Goal: Task Accomplishment & Management: Use online tool/utility

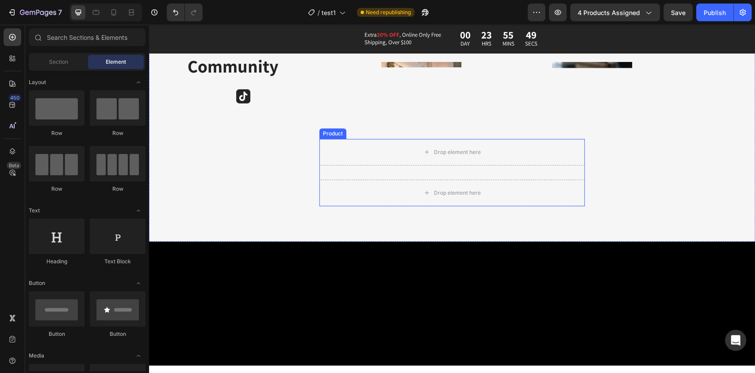
scroll to position [1060, 0]
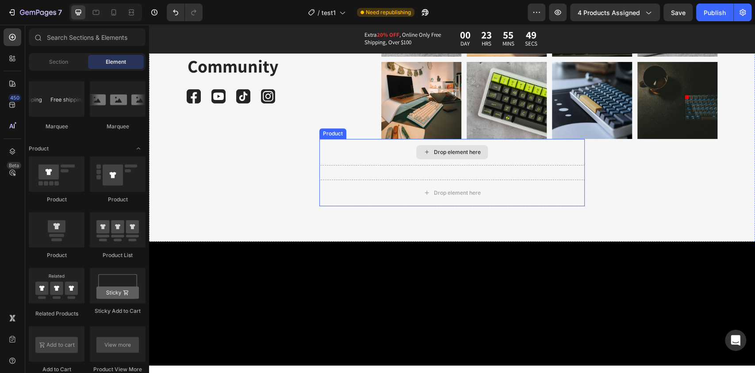
click at [348, 144] on div "Drop element here" at bounding box center [451, 152] width 265 height 27
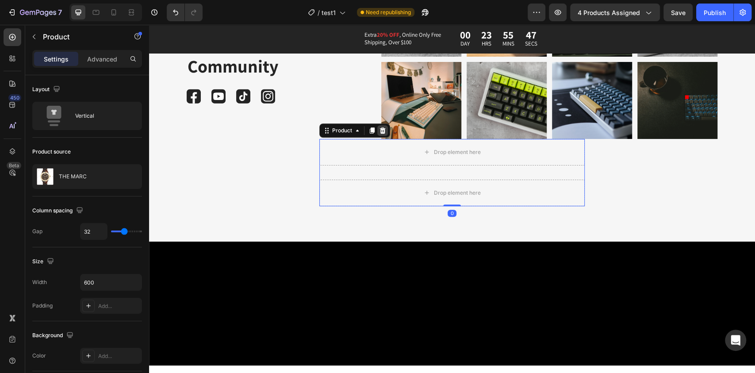
click at [379, 134] on div at bounding box center [382, 130] width 11 height 11
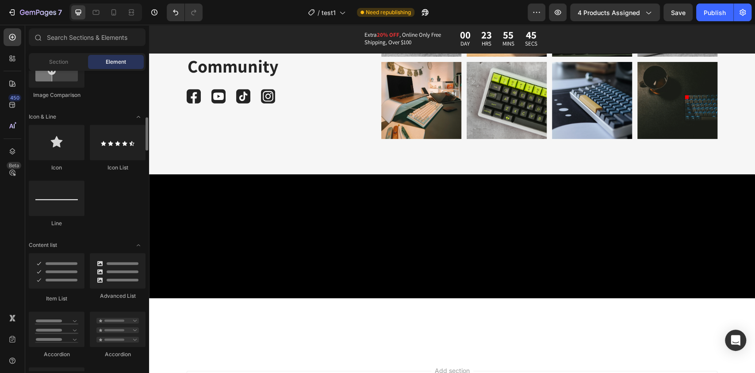
scroll to position [511, 0]
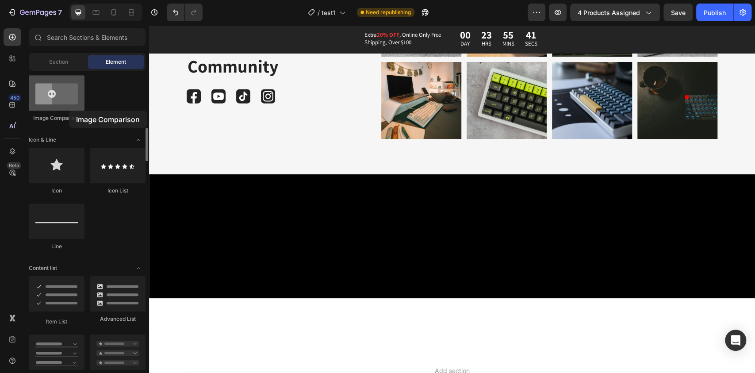
drag, startPoint x: 119, startPoint y: 124, endPoint x: 68, endPoint y: 110, distance: 52.7
click at [68, 110] on div at bounding box center [57, 92] width 56 height 35
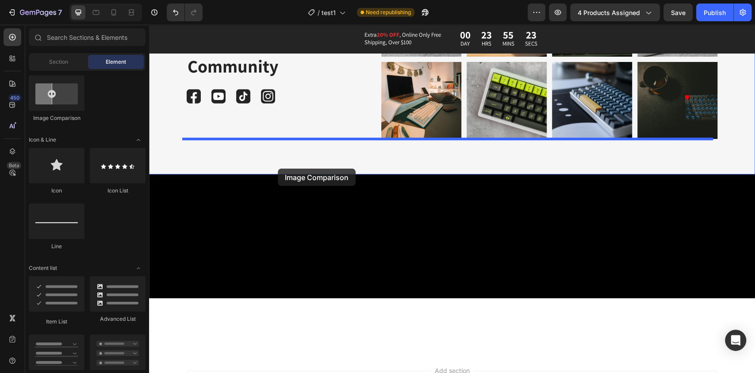
drag, startPoint x: 192, startPoint y: 123, endPoint x: 278, endPoint y: 169, distance: 97.4
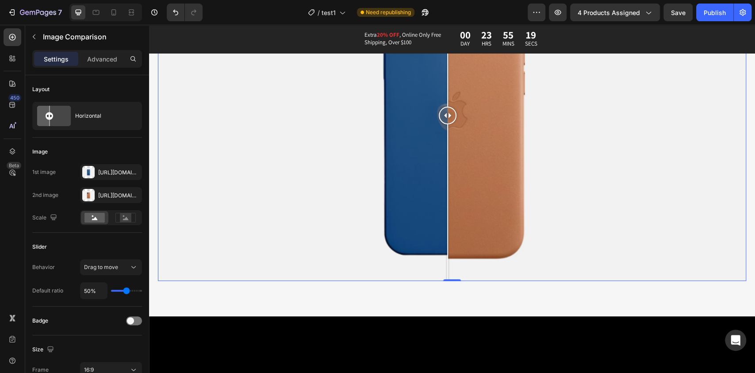
scroll to position [2585, 0]
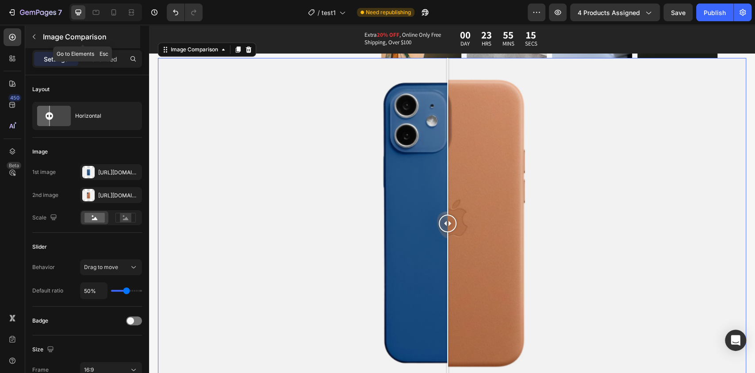
click at [35, 38] on icon "button" at bounding box center [34, 36] width 7 height 7
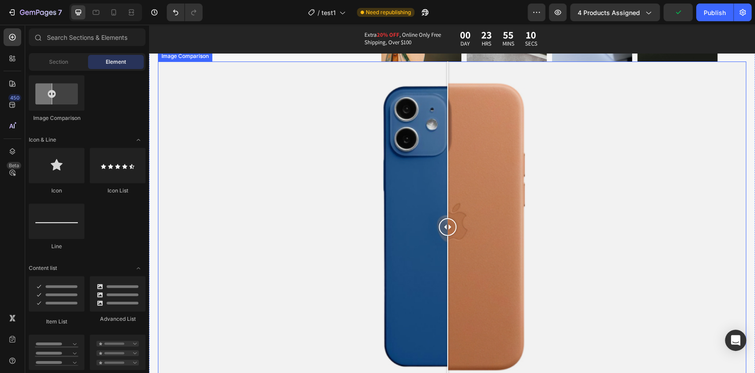
scroll to position [2581, 0]
click at [232, 136] on div at bounding box center [452, 227] width 588 height 331
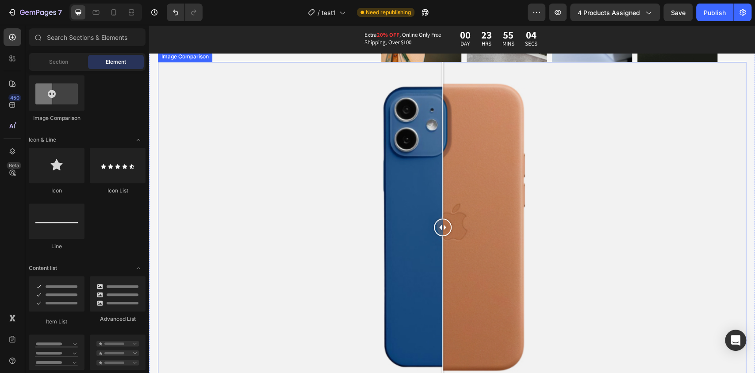
drag, startPoint x: 226, startPoint y: 191, endPoint x: 443, endPoint y: 213, distance: 218.3
click at [443, 213] on div at bounding box center [443, 227] width 18 height 331
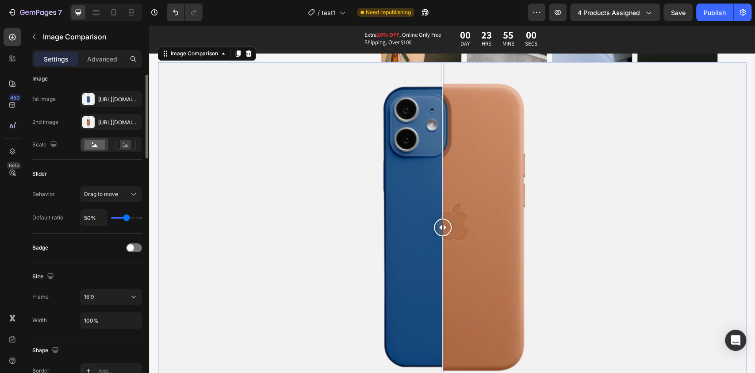
scroll to position [0, 0]
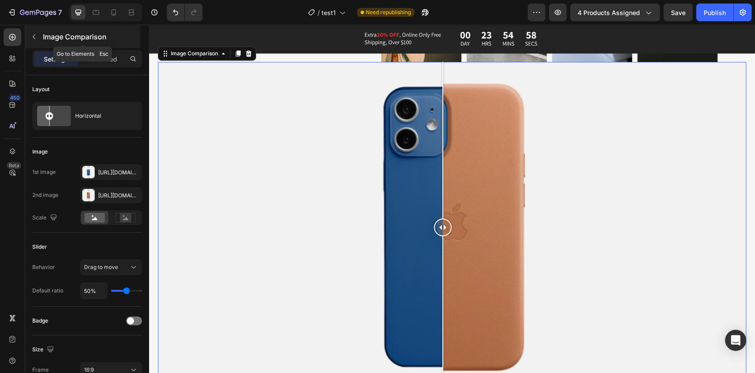
click at [35, 38] on icon "button" at bounding box center [34, 36] width 7 height 7
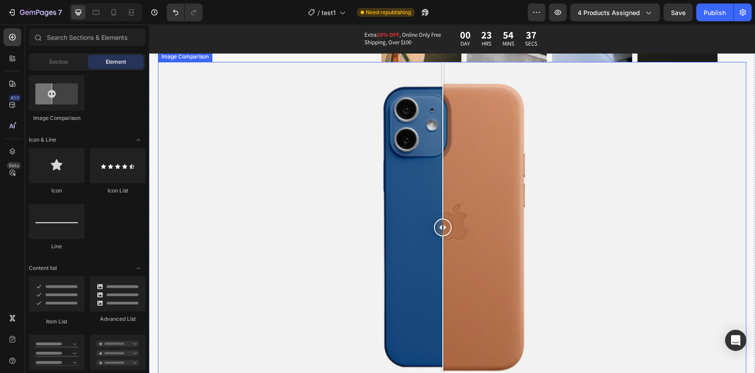
click at [212, 95] on div at bounding box center [452, 227] width 588 height 331
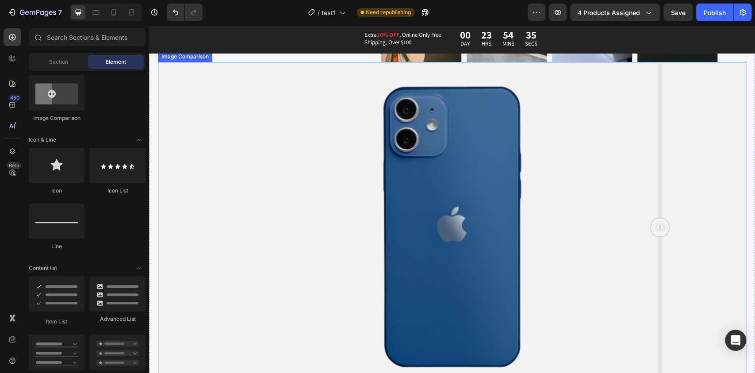
click at [660, 119] on div at bounding box center [452, 227] width 588 height 331
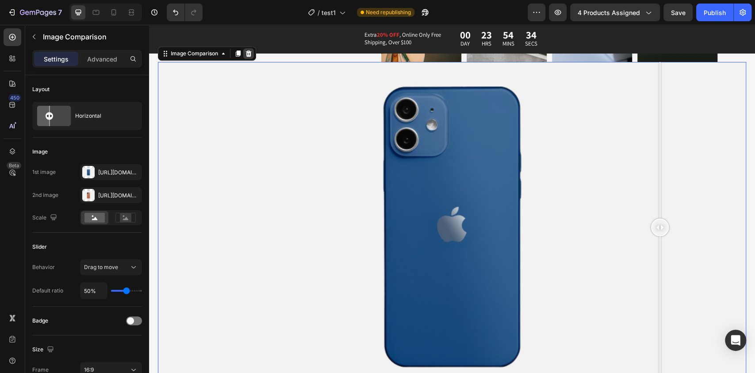
click at [252, 55] on icon at bounding box center [248, 53] width 7 height 7
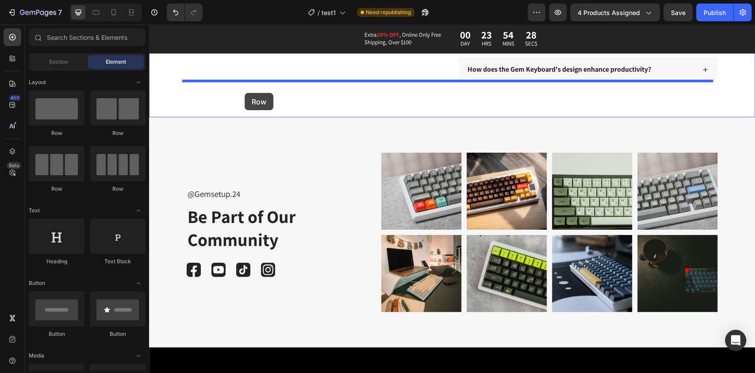
drag, startPoint x: 215, startPoint y: 146, endPoint x: 245, endPoint y: 93, distance: 60.8
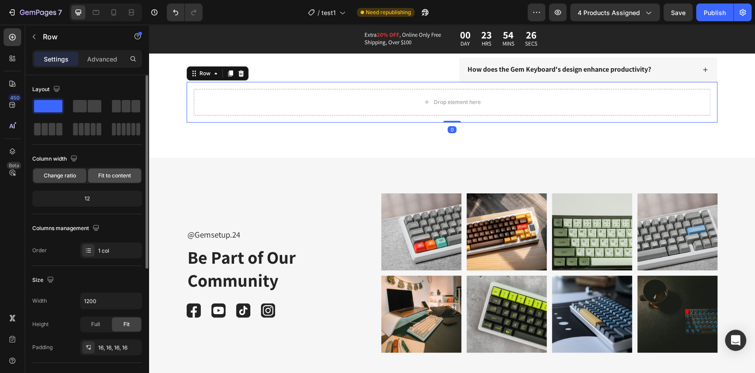
scroll to position [190, 0]
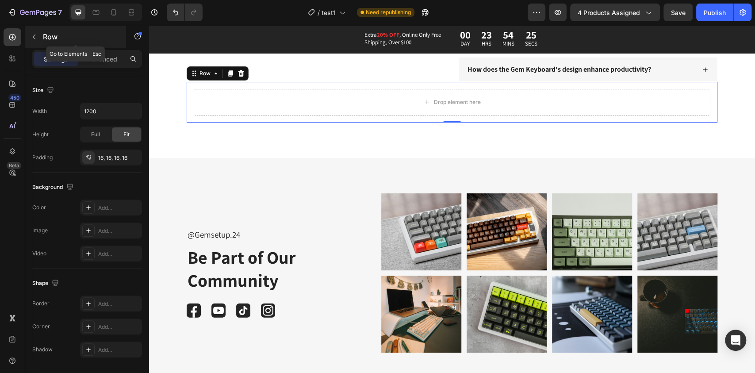
click at [32, 31] on button "button" at bounding box center [34, 37] width 14 height 14
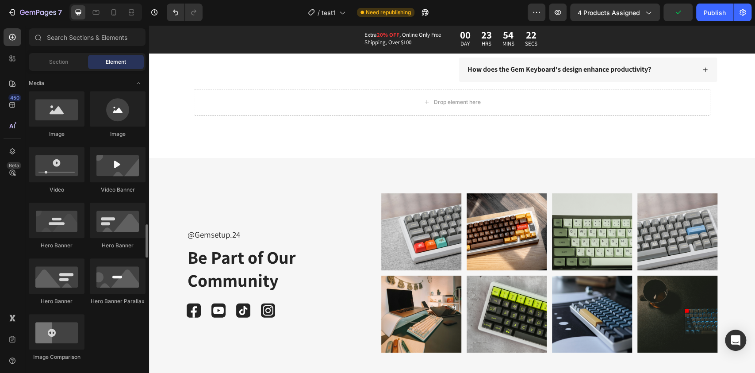
scroll to position [383, 0]
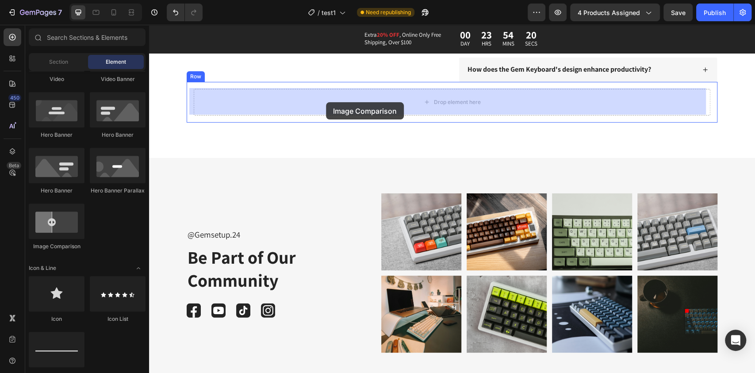
drag, startPoint x: 205, startPoint y: 247, endPoint x: 328, endPoint y: 101, distance: 190.6
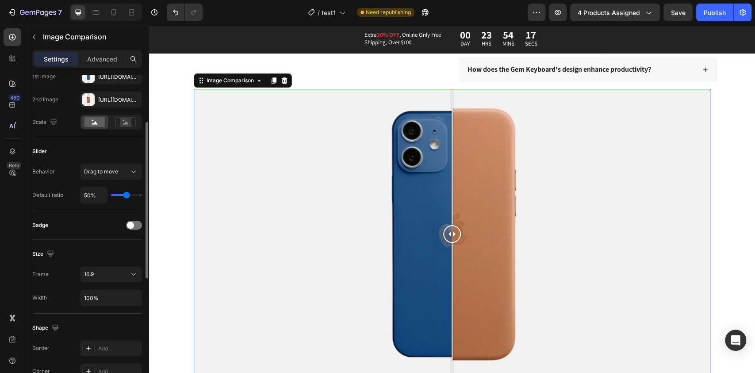
scroll to position [96, 0]
click at [99, 274] on div "16:9" at bounding box center [106, 274] width 45 height 8
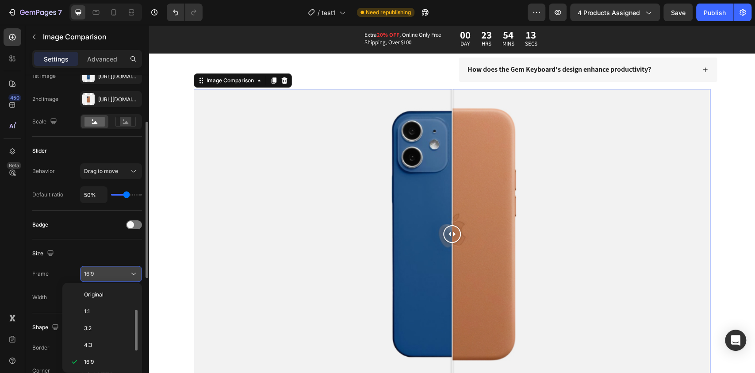
scroll to position [16, 0]
click at [99, 274] on div "16:9" at bounding box center [106, 274] width 45 height 8
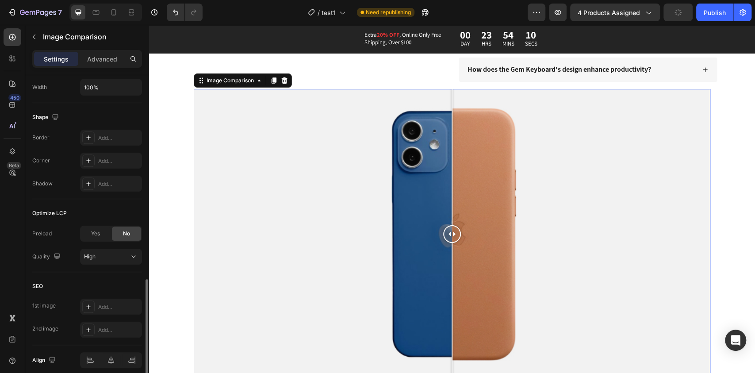
scroll to position [343, 0]
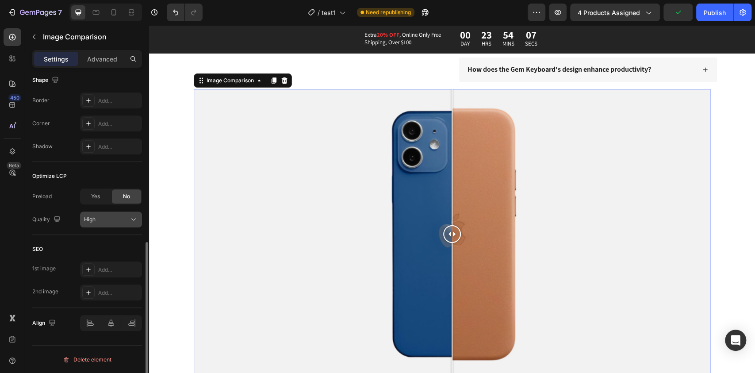
click at [108, 215] on div "High" at bounding box center [106, 219] width 45 height 8
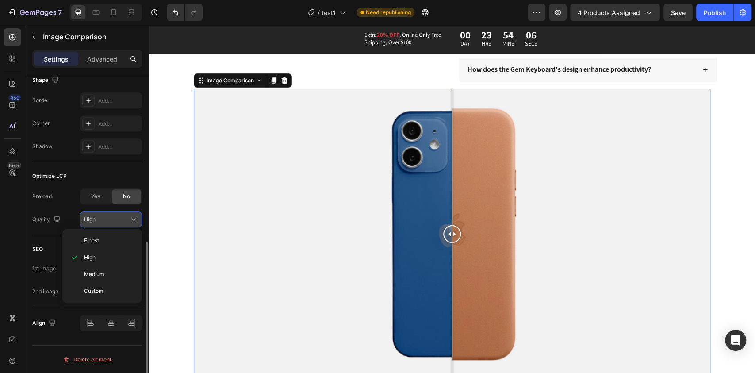
click at [108, 215] on div "High" at bounding box center [106, 219] width 45 height 8
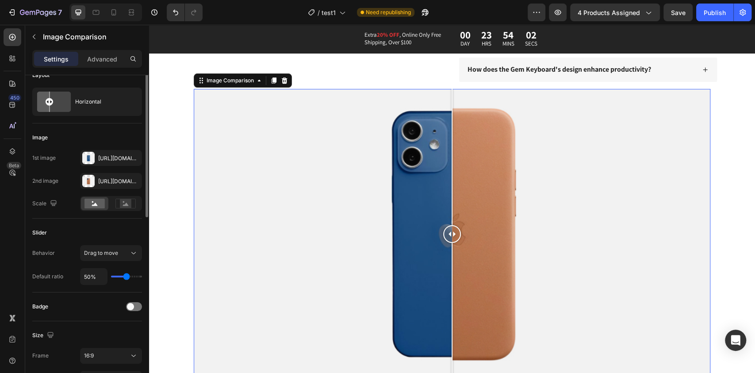
scroll to position [0, 0]
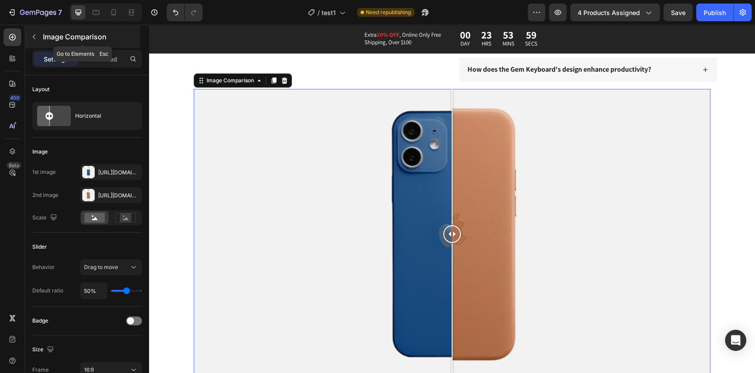
click at [34, 32] on button "button" at bounding box center [34, 37] width 14 height 14
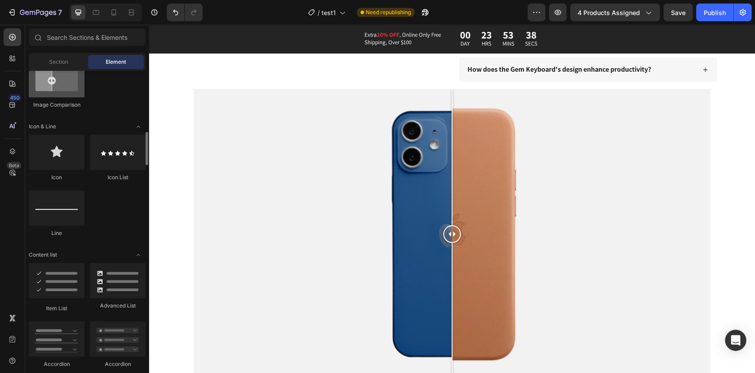
scroll to position [527, 0]
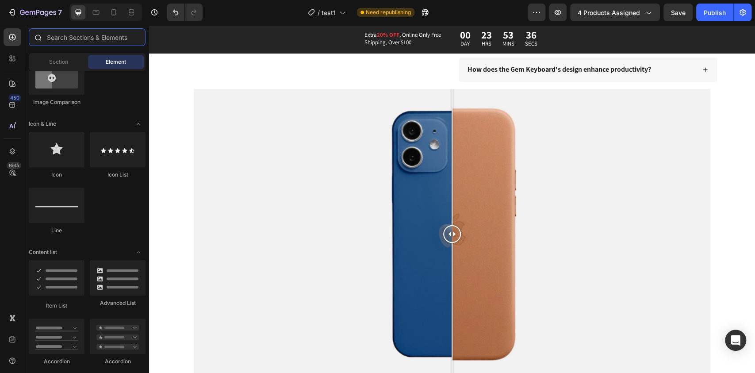
click at [88, 36] on input "text" at bounding box center [87, 37] width 117 height 18
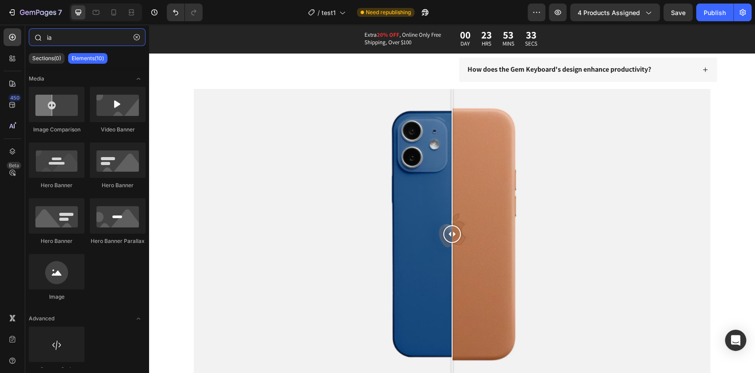
type input "i"
type input "image comparison"
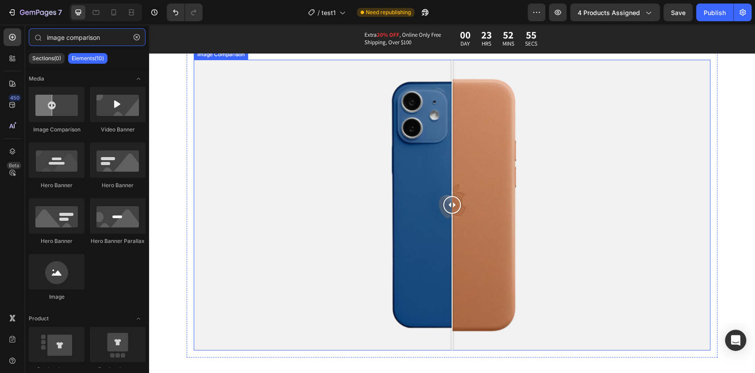
scroll to position [2358, 0]
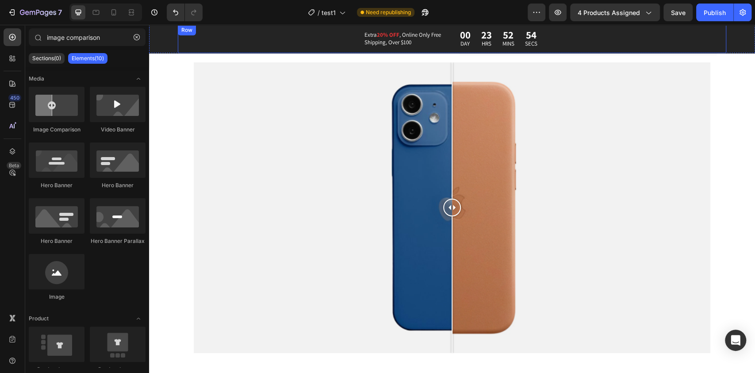
click at [253, 28] on div "Extra 20% OFF , Online Only Free Shipping, Over $100 Text Block 00 DAY 23 HRS 5…" at bounding box center [452, 39] width 549 height 28
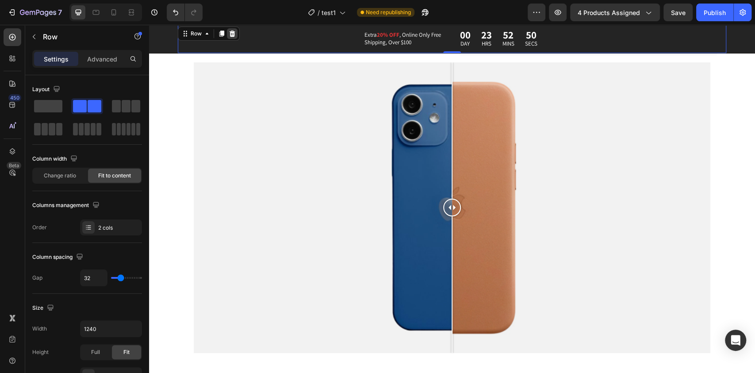
click at [230, 35] on icon at bounding box center [233, 34] width 6 height 6
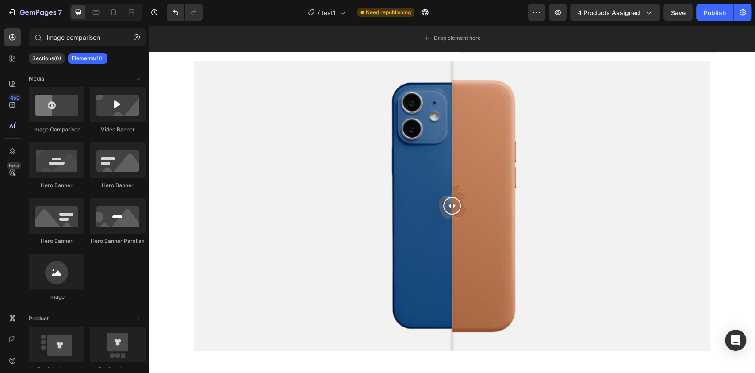
scroll to position [2356, 0]
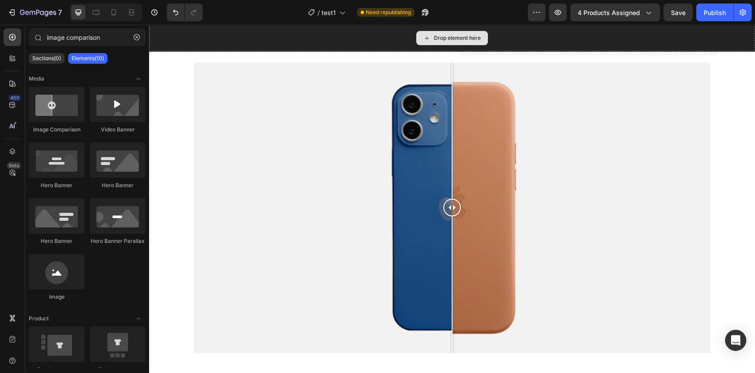
click at [227, 35] on div "Drop element here" at bounding box center [452, 38] width 606 height 27
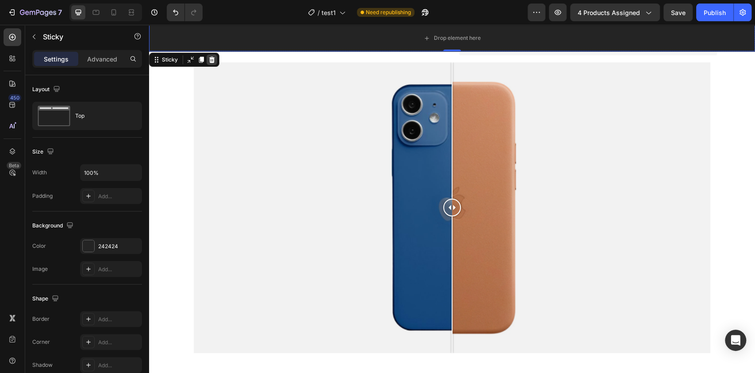
click at [213, 61] on icon at bounding box center [212, 60] width 6 height 6
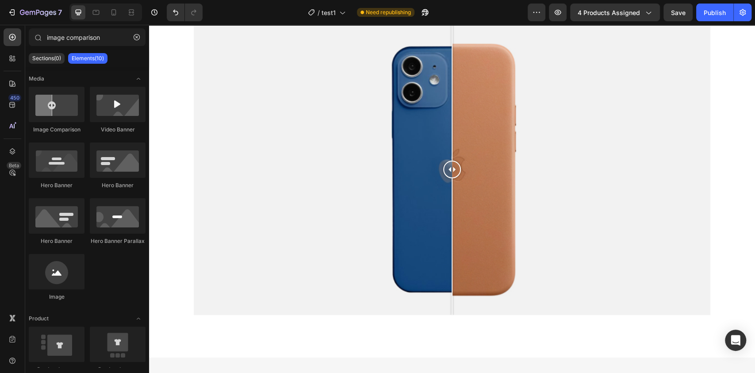
scroll to position [2367, 0]
click at [135, 37] on icon "button" at bounding box center [137, 37] width 6 height 6
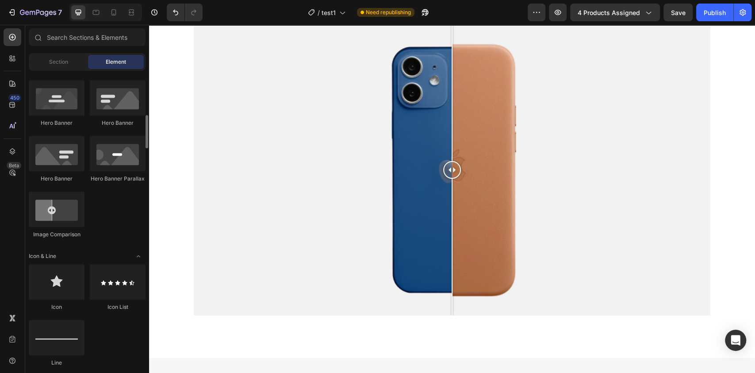
scroll to position [479, 0]
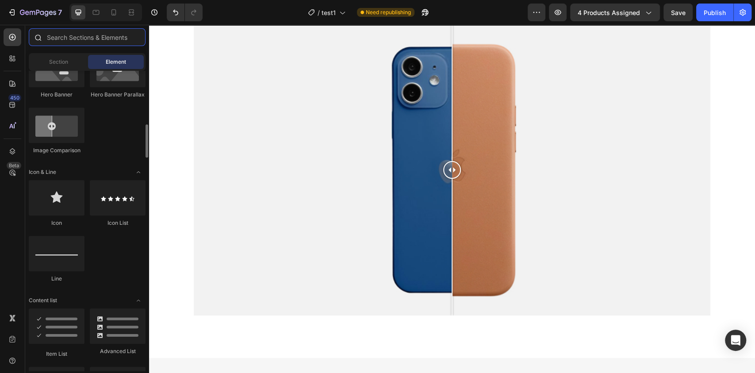
click at [92, 31] on input "text" at bounding box center [87, 37] width 117 height 18
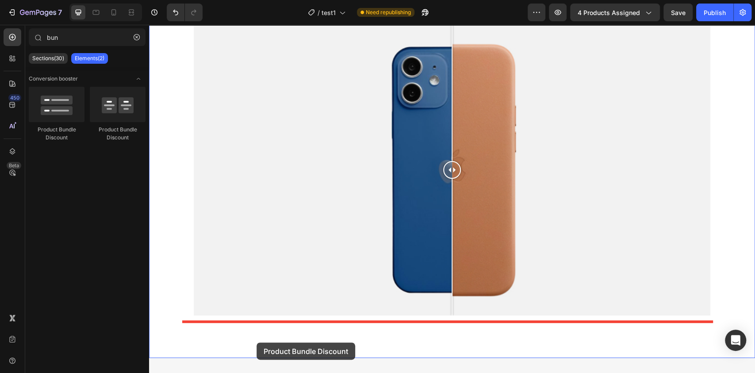
scroll to position [2392, 0]
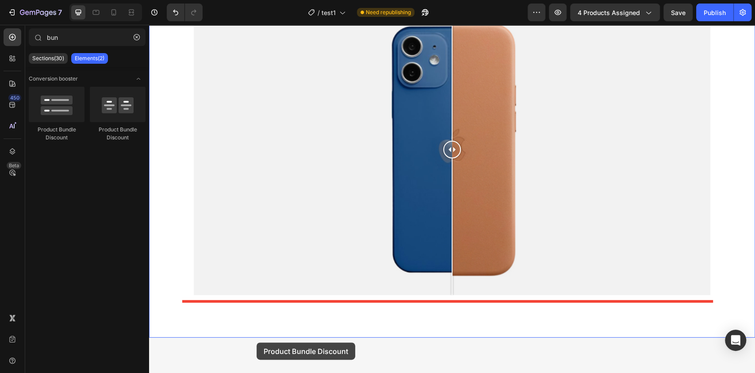
drag, startPoint x: 196, startPoint y: 138, endPoint x: 257, endPoint y: 342, distance: 212.8
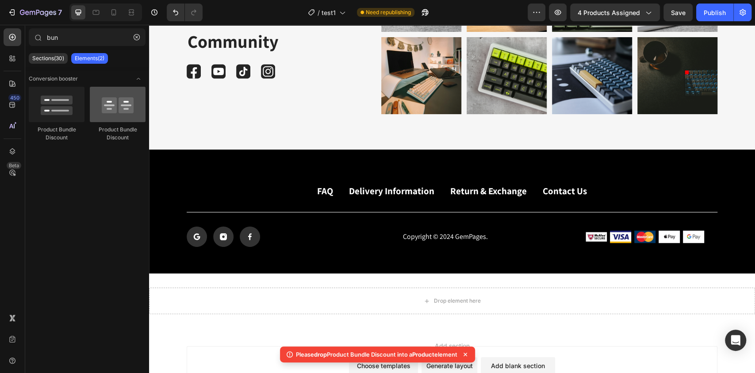
scroll to position [2807, 0]
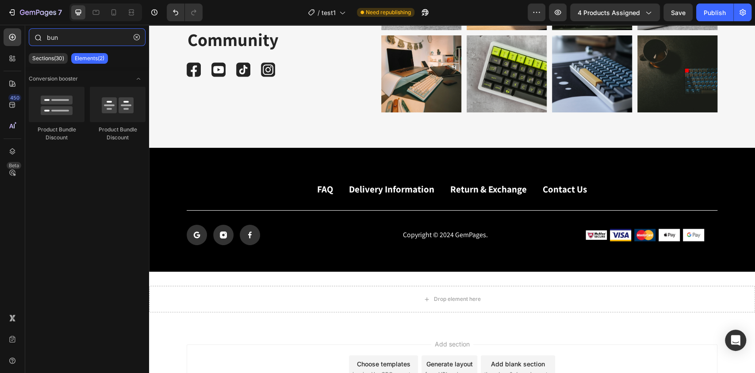
click at [73, 35] on input "bun" at bounding box center [87, 37] width 117 height 18
type input "b"
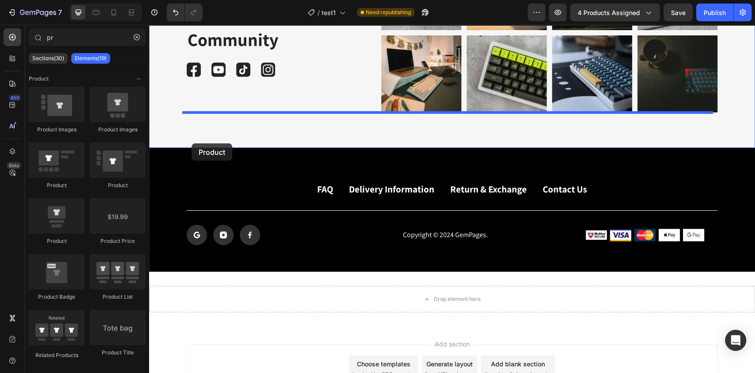
drag, startPoint x: 203, startPoint y: 180, endPoint x: 192, endPoint y: 143, distance: 38.1
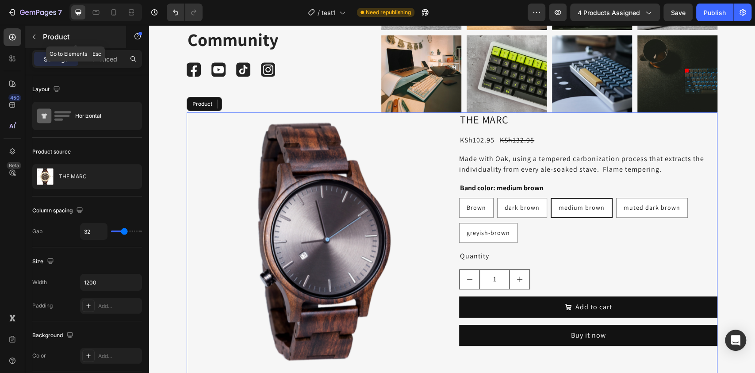
click at [79, 36] on p "Product" at bounding box center [80, 36] width 75 height 11
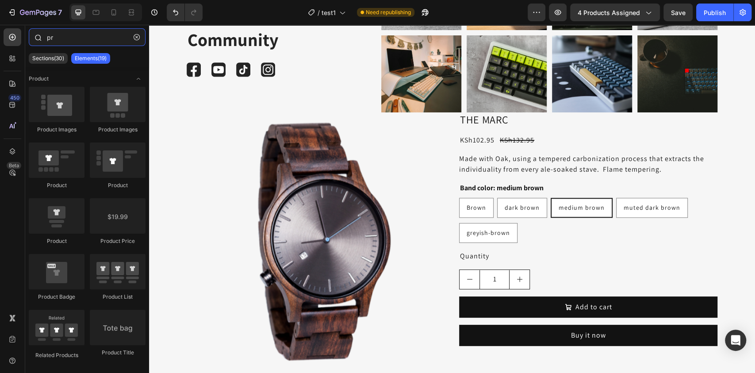
click at [100, 32] on input "pr" at bounding box center [87, 37] width 117 height 18
type input "p"
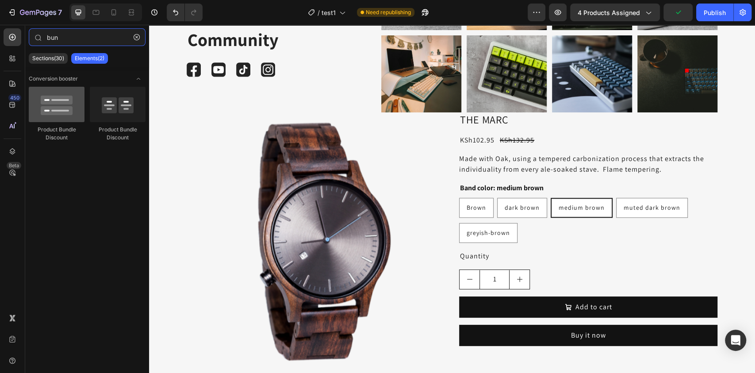
type input "bun"
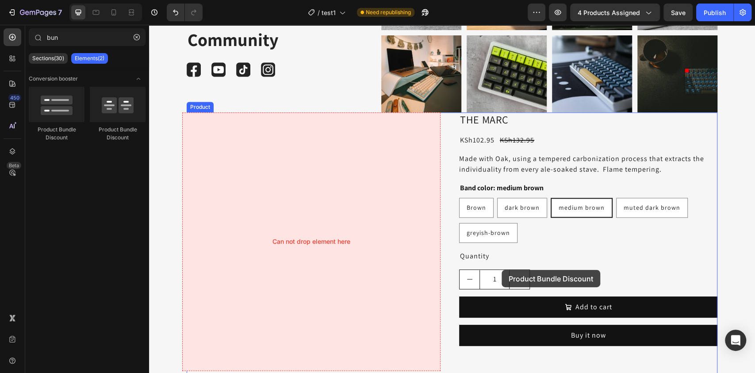
drag, startPoint x: 206, startPoint y: 133, endPoint x: 436, endPoint y: 301, distance: 285.2
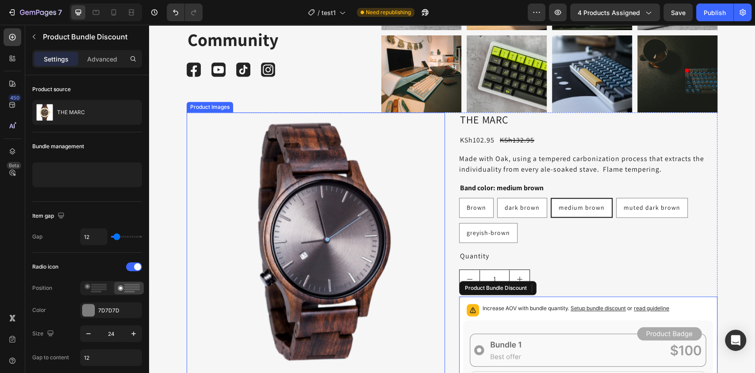
click at [340, 301] on img at bounding box center [316, 241] width 258 height 258
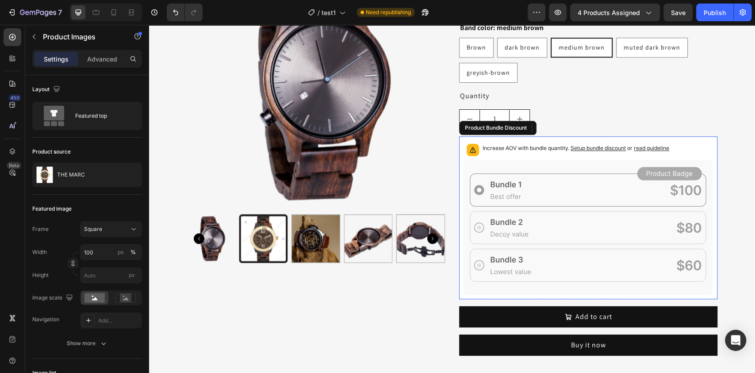
scroll to position [2968, 0]
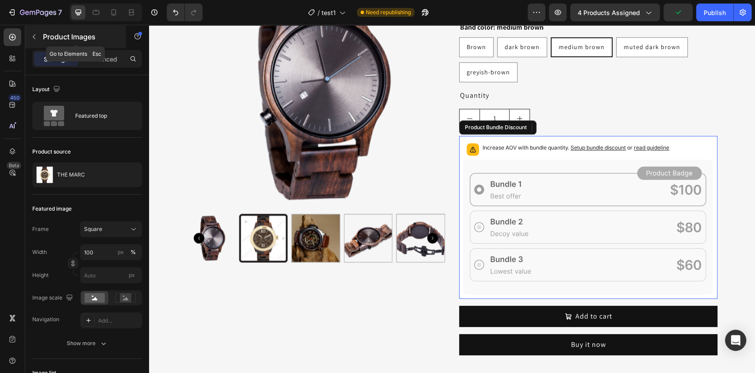
click at [32, 35] on icon "button" at bounding box center [34, 36] width 7 height 7
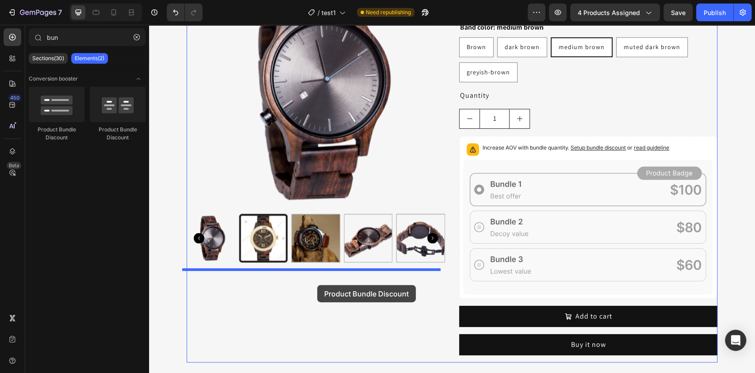
drag, startPoint x: 268, startPoint y: 129, endPoint x: 317, endPoint y: 285, distance: 163.7
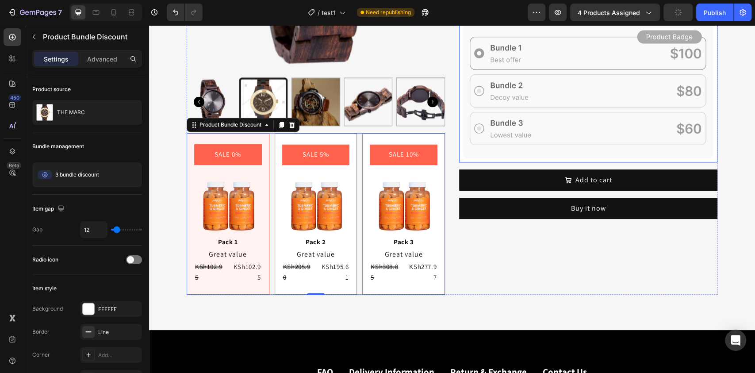
scroll to position [3081, 0]
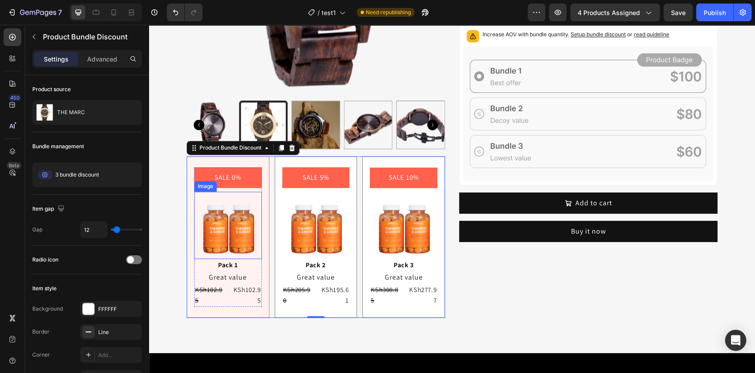
click at [222, 203] on img at bounding box center [228, 225] width 68 height 67
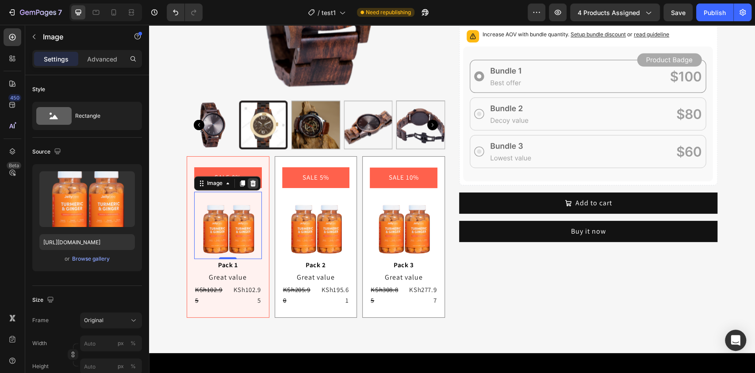
click at [250, 181] on icon at bounding box center [253, 183] width 6 height 6
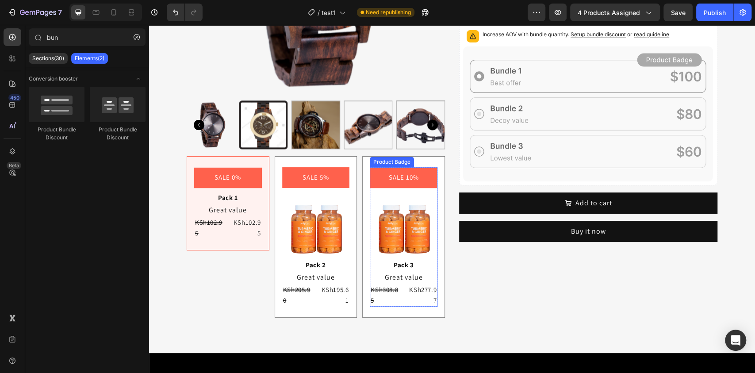
click at [384, 165] on div "Product Badge" at bounding box center [392, 162] width 44 height 11
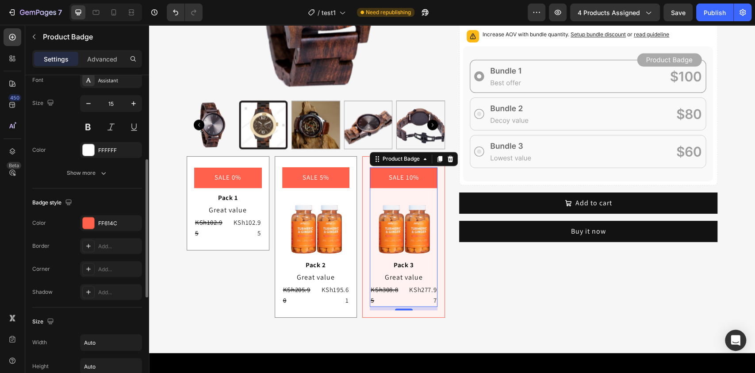
scroll to position [198, 0]
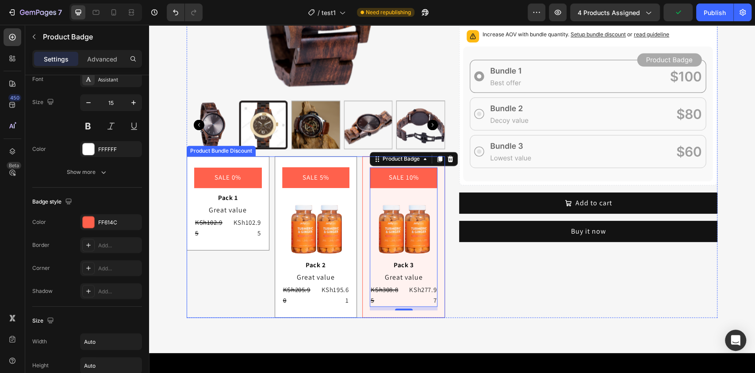
click at [188, 160] on div "SALE 0% Product Badge Pack 1 Text Block Great value Text Block KSh102.95 Produc…" at bounding box center [228, 203] width 83 height 94
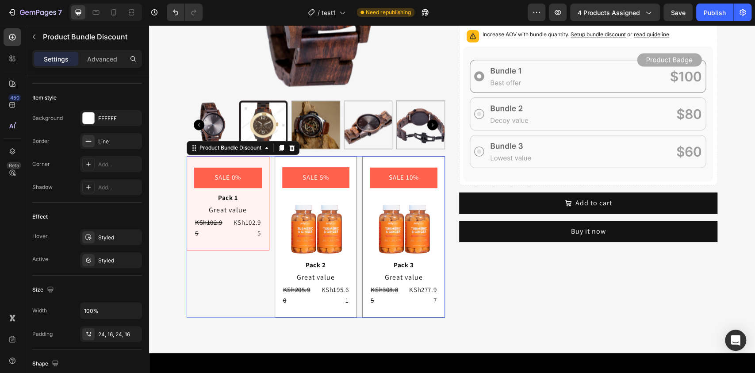
scroll to position [0, 0]
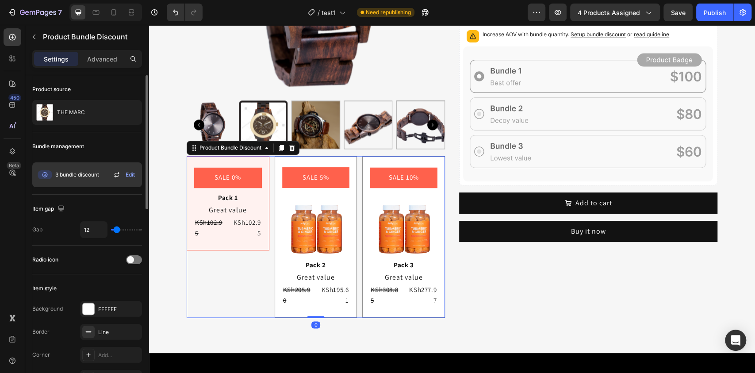
click at [75, 171] on span "3 bundle discount" at bounding box center [77, 175] width 44 height 8
click at [131, 175] on span "Edit" at bounding box center [130, 175] width 9 height 8
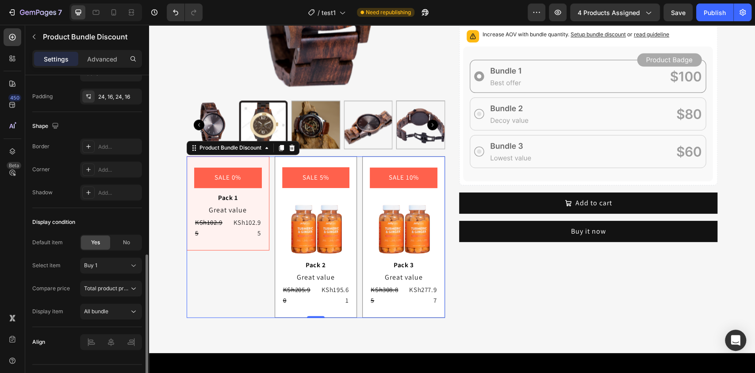
scroll to position [429, 0]
click at [109, 263] on div "Buy 1" at bounding box center [105, 265] width 43 height 8
click at [114, 286] on span "Total product price" at bounding box center [107, 287] width 47 height 7
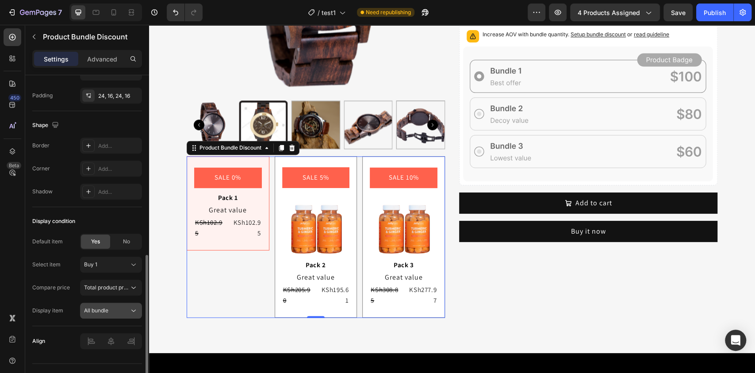
click at [112, 307] on div "All bundle" at bounding box center [106, 311] width 45 height 8
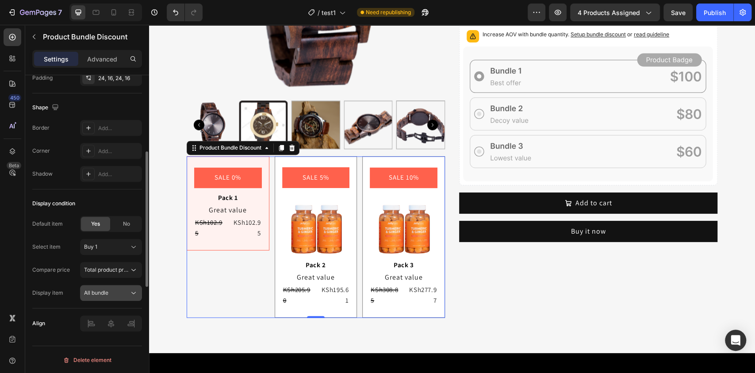
scroll to position [322, 0]
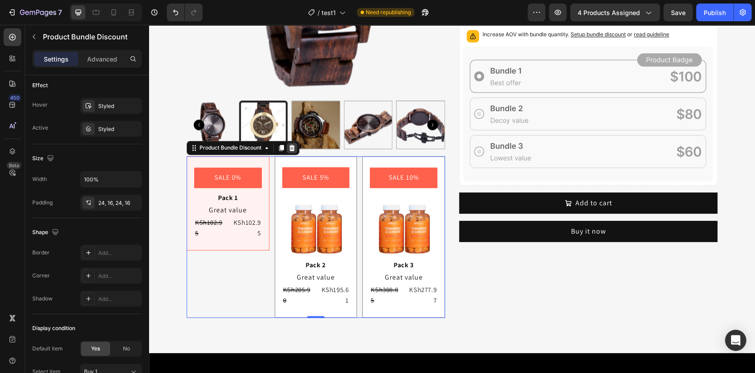
click at [288, 150] on icon at bounding box center [291, 147] width 7 height 7
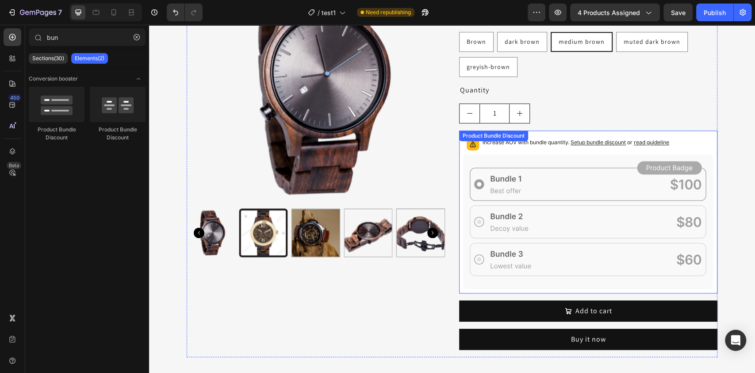
scroll to position [2944, 0]
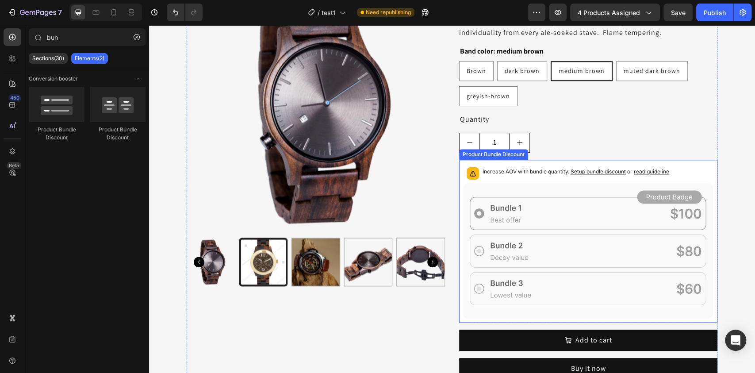
click at [532, 176] on div "Increase AOV with bundle quantity. Setup bundle discount or read guideline" at bounding box center [576, 173] width 187 height 12
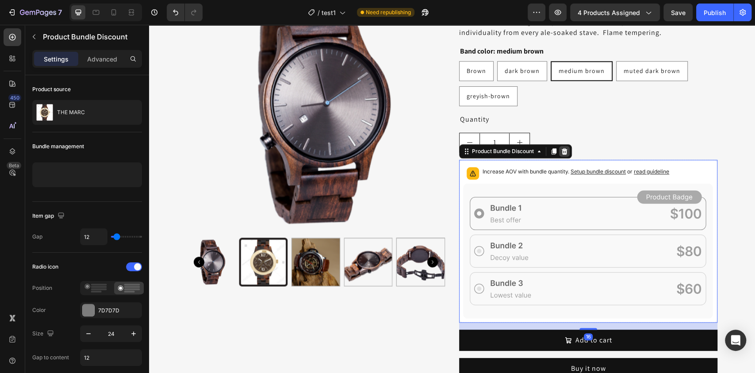
click at [562, 150] on icon at bounding box center [565, 151] width 6 height 6
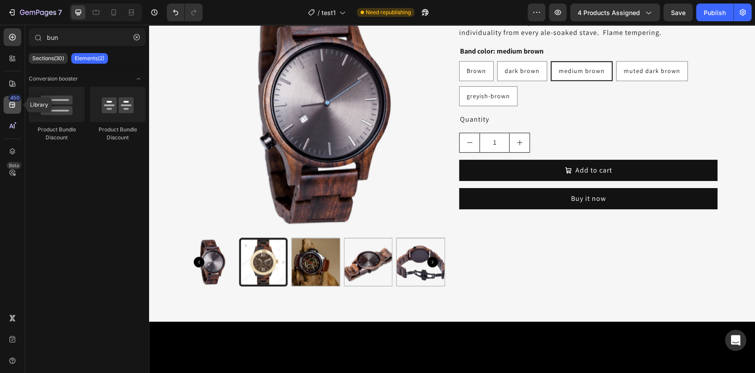
click at [10, 105] on icon at bounding box center [12, 104] width 9 height 9
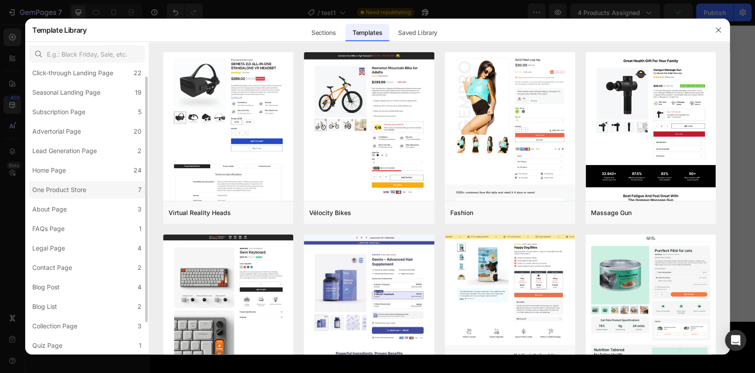
scroll to position [0, 0]
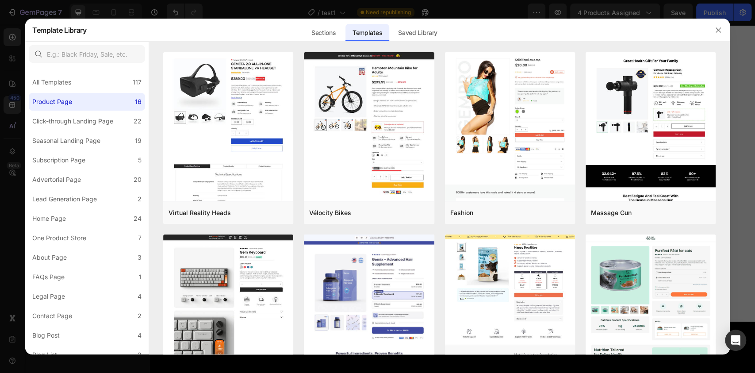
click at [10, 100] on div at bounding box center [377, 186] width 755 height 373
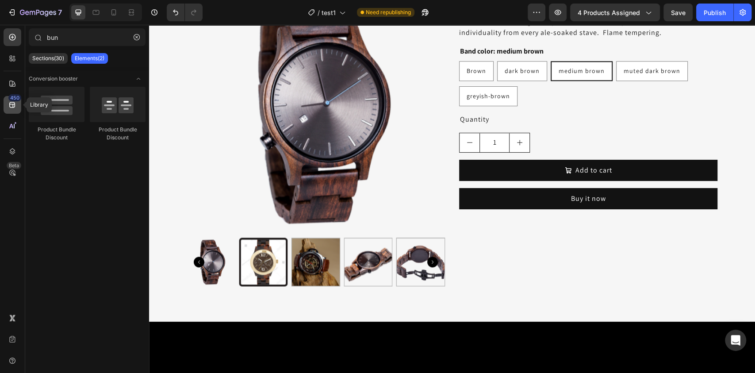
click at [12, 97] on div "450" at bounding box center [14, 97] width 13 height 7
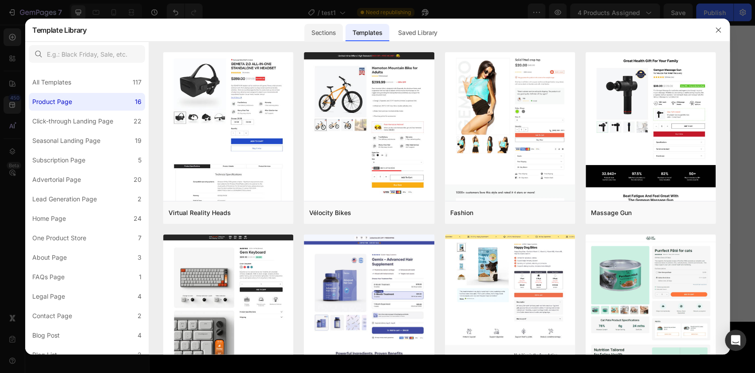
click at [322, 36] on div "Sections" at bounding box center [323, 33] width 38 height 18
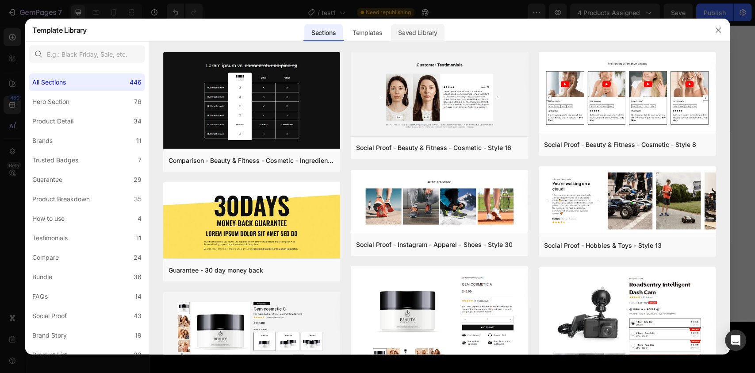
click at [415, 27] on div "Saved Library" at bounding box center [418, 33] width 54 height 18
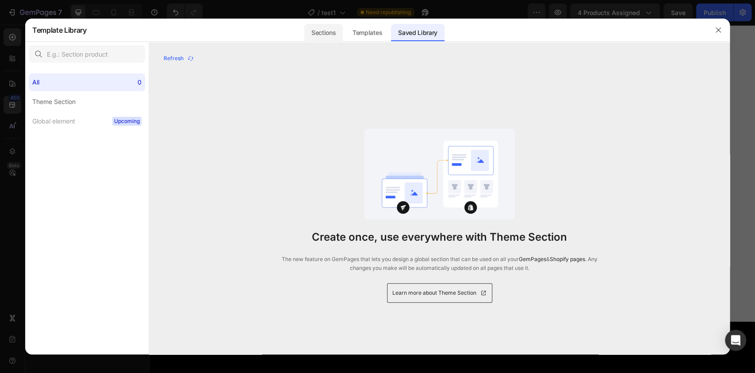
click at [326, 38] on div "Sections" at bounding box center [323, 33] width 38 height 18
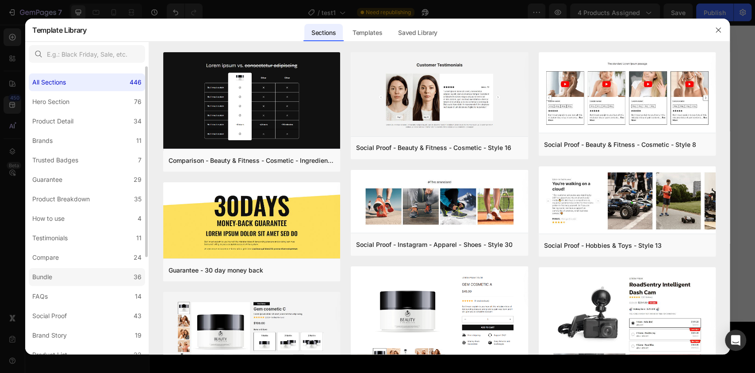
click at [92, 274] on label "Bundle 36" at bounding box center [87, 277] width 116 height 18
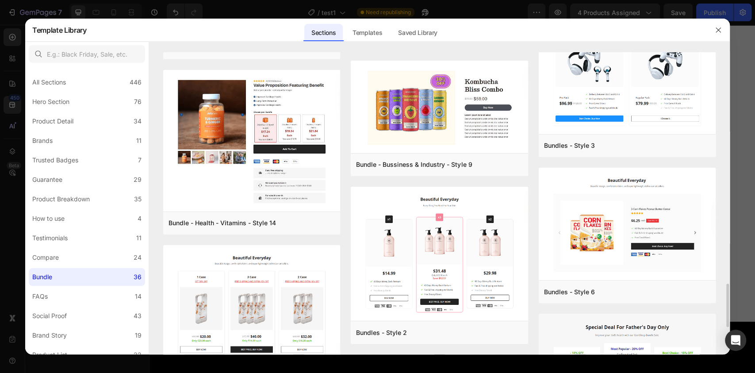
scroll to position [1532, 0]
